Goal: Information Seeking & Learning: Find specific fact

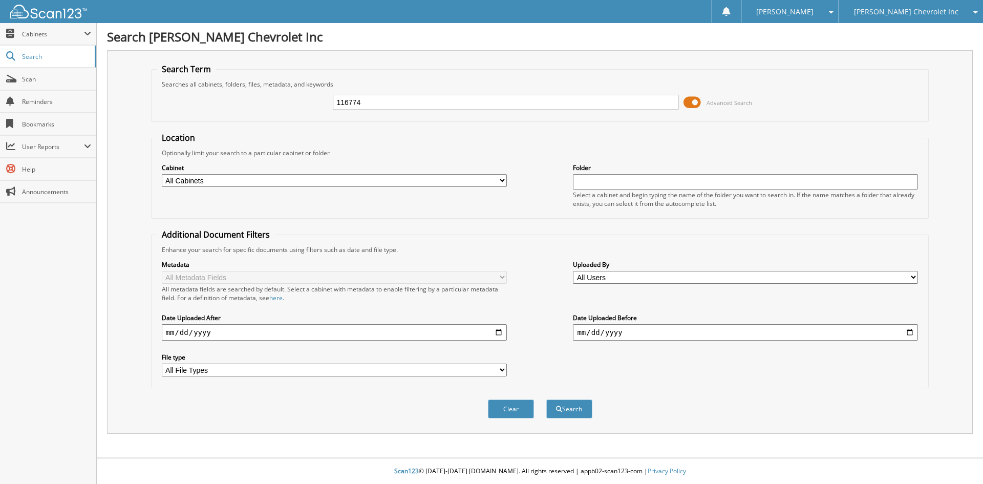
type input "116774"
click at [546, 399] on button "Search" at bounding box center [569, 408] width 46 height 19
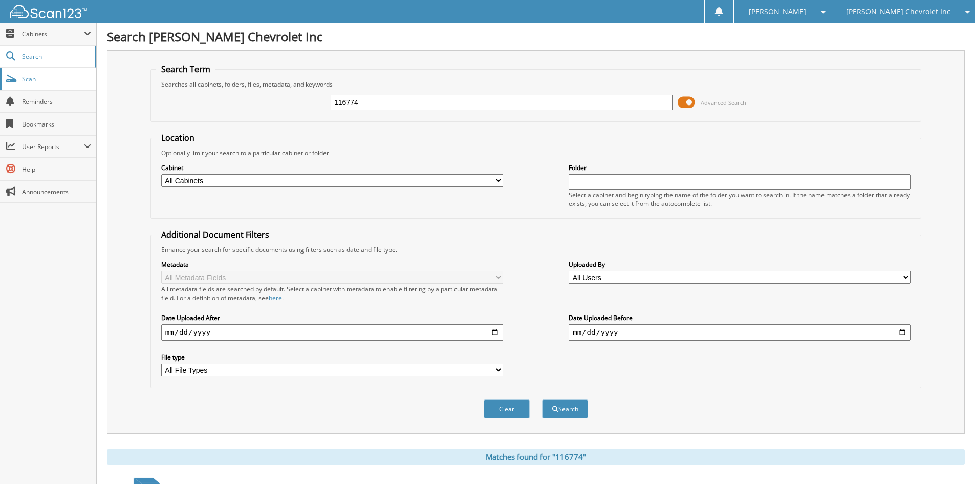
drag, startPoint x: 392, startPoint y: 101, endPoint x: 73, endPoint y: 68, distance: 321.1
click at [73, 67] on body "Sarah B. Settings Logout Jim Butler Chevrolet Inc Jim Butler Alfa Romeo Close S…" at bounding box center [487, 314] width 975 height 629
type input "117248"
click at [542, 399] on button "Search" at bounding box center [565, 408] width 46 height 19
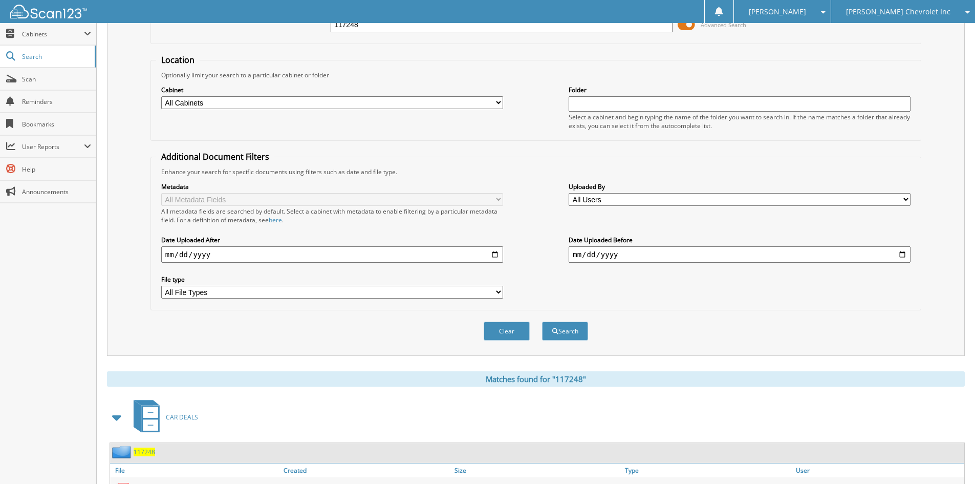
scroll to position [205, 0]
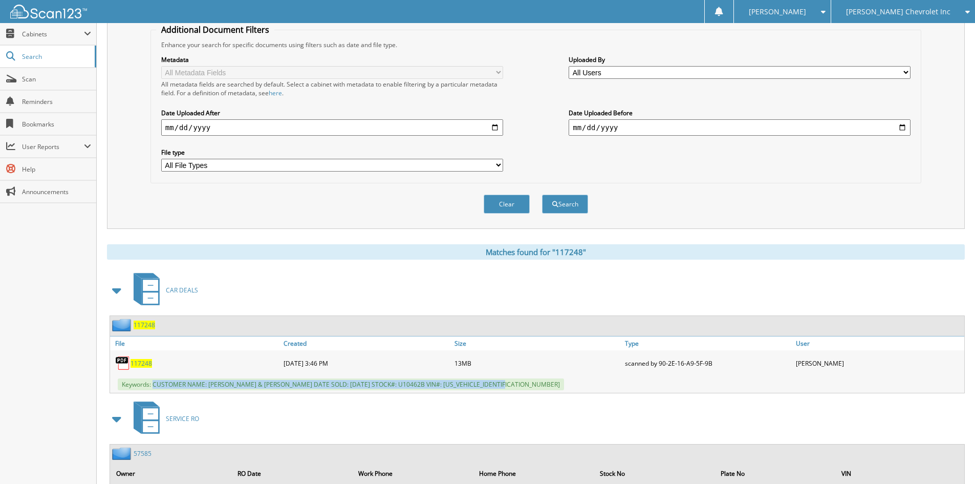
drag, startPoint x: 153, startPoint y: 383, endPoint x: 508, endPoint y: 379, distance: 354.7
click at [508, 379] on span "Keywords: CUSTOMER NAME: STACEY LEBRO & ANDREW LEBRO DATE SOLD: 09/06/2025 STOC…" at bounding box center [341, 384] width 446 height 12
copy span "CUSTOMER NAME: STACEY LEBRO & ANDREW LEBRO DATE SOLD: 09/06/2025 STOCK#: U10462…"
click at [236, 228] on div "Search Term Searches all cabinets, folders, files, metadata, and keywords 11724…" at bounding box center [536, 36] width 858 height 383
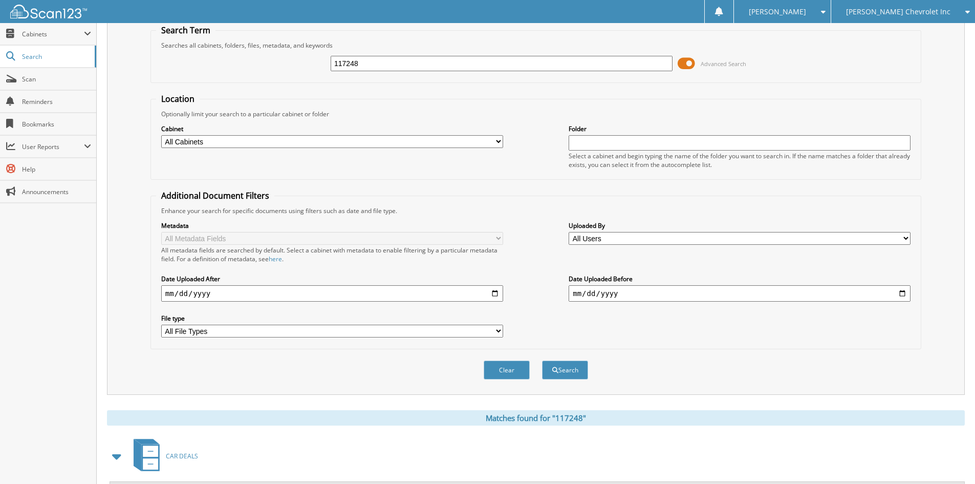
scroll to position [0, 0]
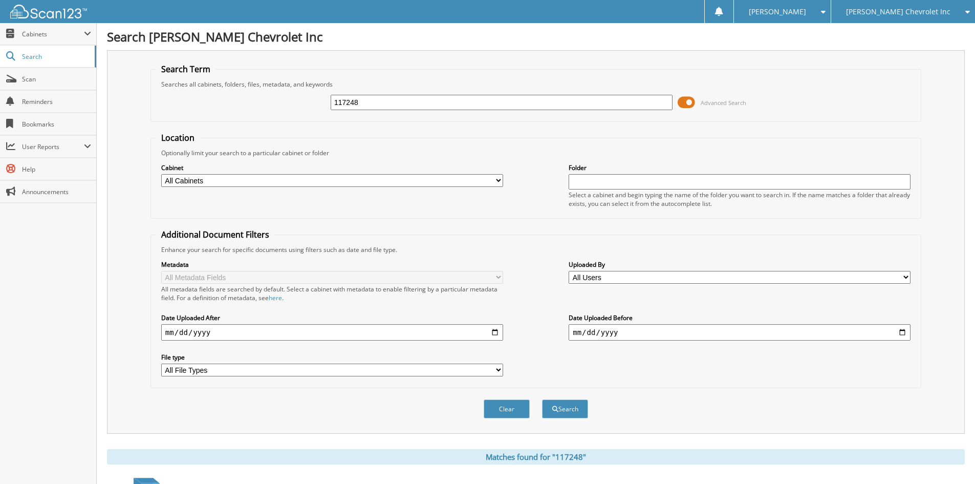
drag, startPoint x: 399, startPoint y: 101, endPoint x: 152, endPoint y: 60, distance: 251.0
click at [152, 60] on div "Search Term Searches all cabinets, folders, files, metadata, and keywords 11724…" at bounding box center [536, 241] width 858 height 383
type input "116771"
click at [542, 399] on button "Search" at bounding box center [565, 408] width 46 height 19
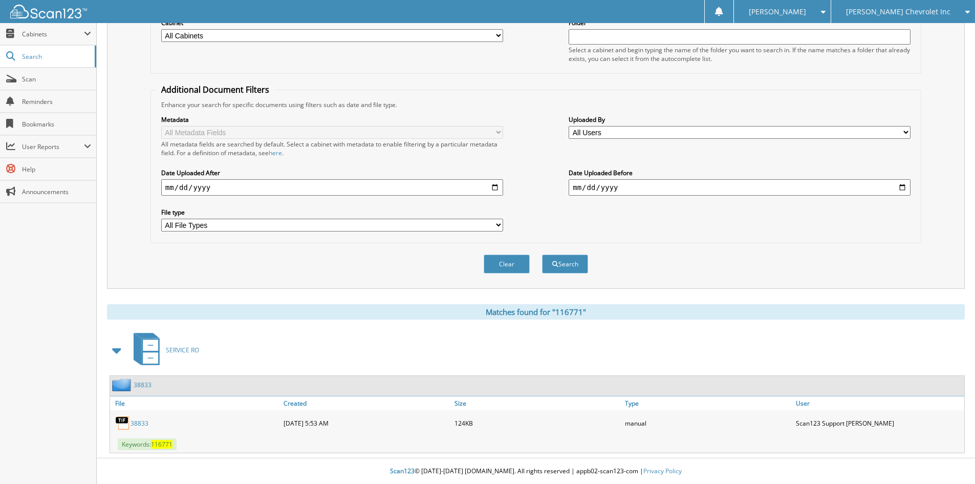
click at [888, 9] on span "[PERSON_NAME] Chevrolet Inc" at bounding box center [898, 12] width 104 height 6
click at [891, 29] on link "[PERSON_NAME] Alfa Romeo" at bounding box center [903, 32] width 144 height 18
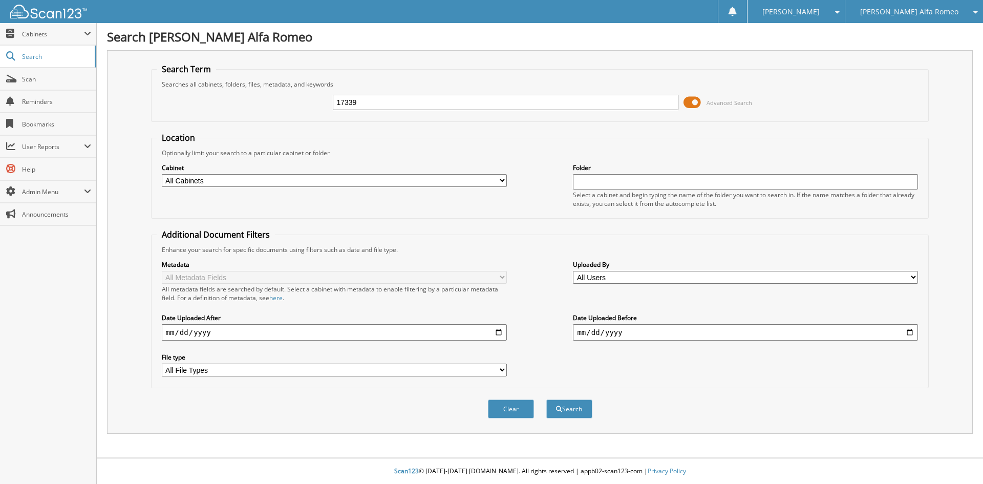
type input "17339"
click at [546, 399] on button "Search" at bounding box center [569, 408] width 46 height 19
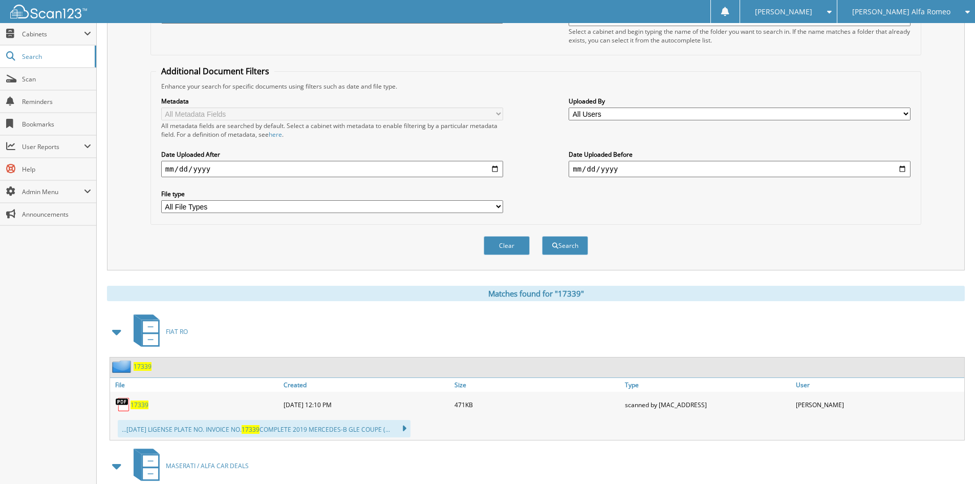
scroll to position [205, 0]
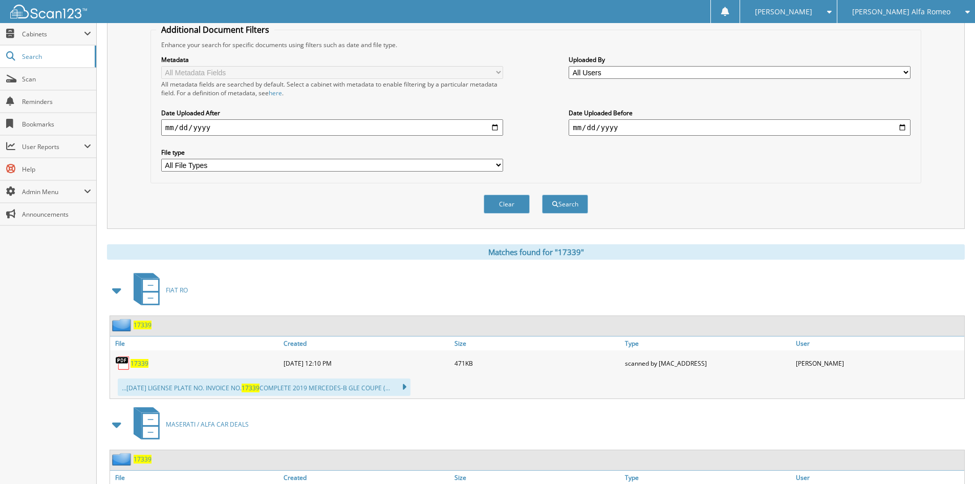
click at [116, 292] on span at bounding box center [117, 290] width 14 height 18
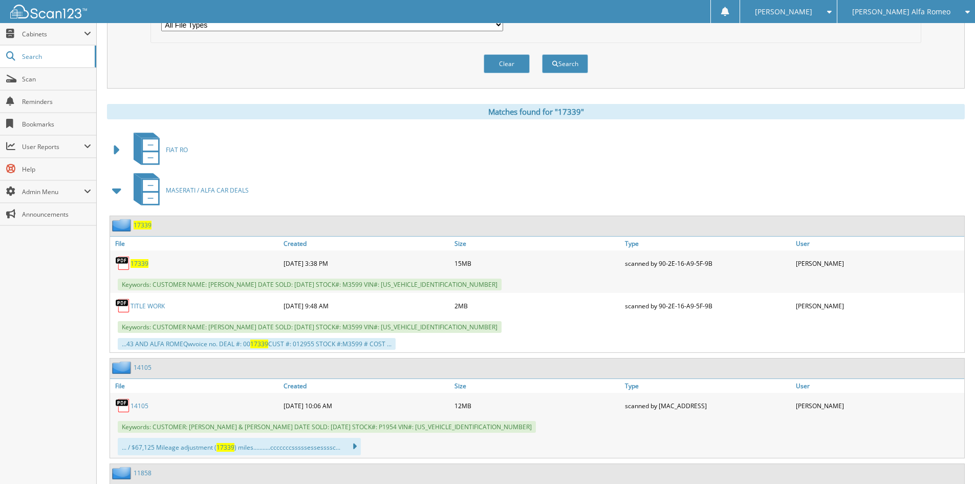
scroll to position [358, 0]
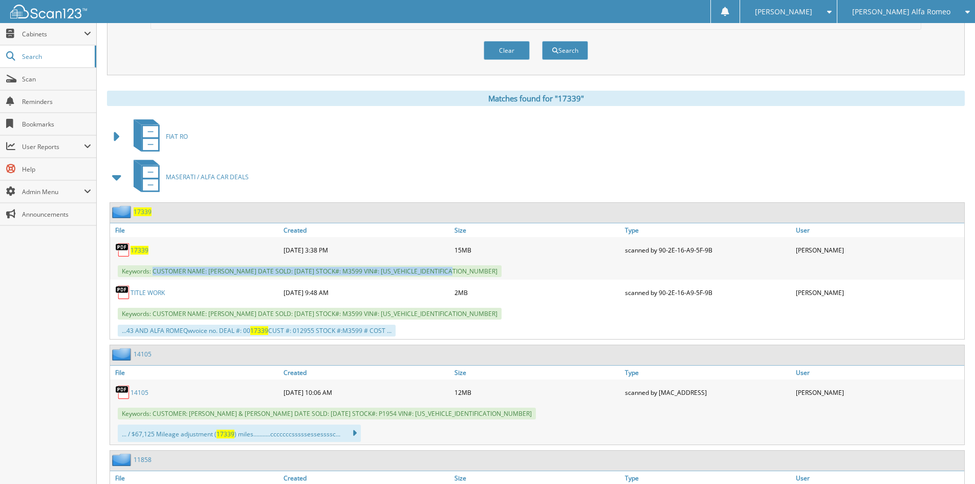
drag, startPoint x: 153, startPoint y: 271, endPoint x: 470, endPoint y: 268, distance: 316.9
click at [470, 268] on div "Keywords: CUSTOMER NAME: [PERSON_NAME] DATE SOLD: [DATE] STOCK#: M3599 VIN#: [U…" at bounding box center [537, 271] width 854 height 17
copy span "CUSTOMER NAME: [PERSON_NAME] DATE SOLD: [DATE] STOCK#: M3599 VIN#: [US_VEHICLE_…"
click at [47, 36] on span "Cabinets" at bounding box center [53, 34] width 62 height 9
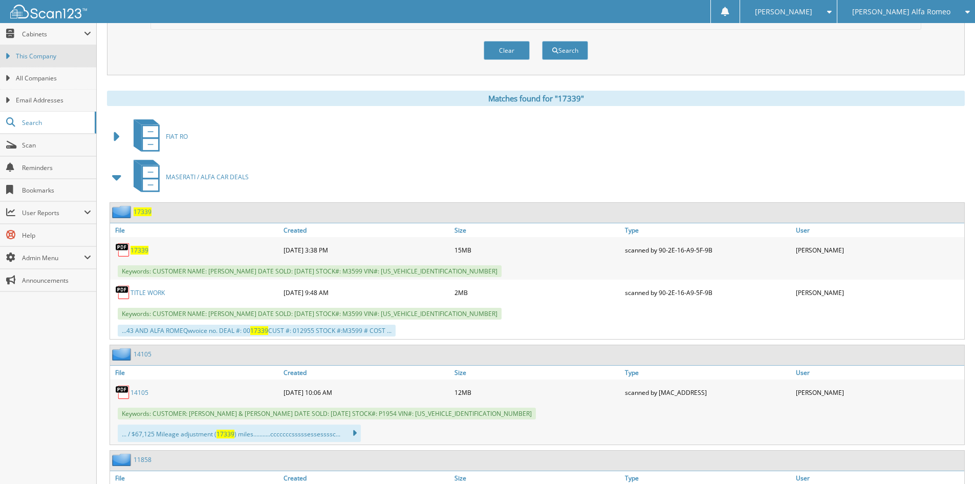
click at [46, 50] on link "This Company" at bounding box center [48, 56] width 96 height 22
